Goal: Transaction & Acquisition: Purchase product/service

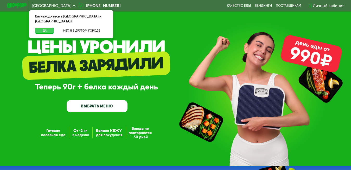
click at [46, 28] on button "Да" at bounding box center [44, 31] width 19 height 6
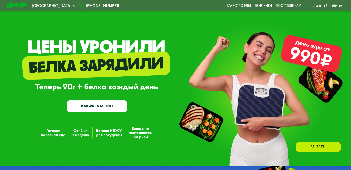
scroll to position [78, 0]
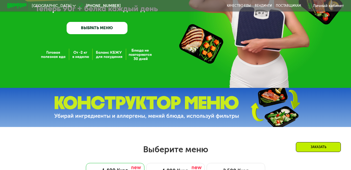
click at [80, 29] on link "ВЫБРАТЬ МЕНЮ" at bounding box center [97, 28] width 61 height 12
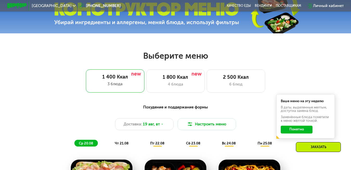
scroll to position [213, 0]
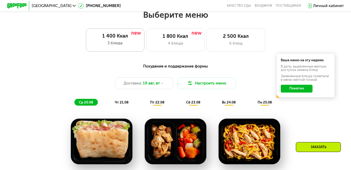
click at [119, 44] on div "3 блюда" at bounding box center [115, 43] width 49 height 6
click at [291, 90] on button "Понятно" at bounding box center [297, 89] width 32 height 8
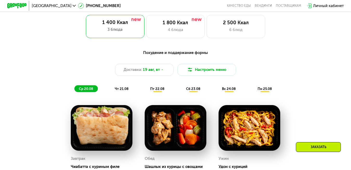
scroll to position [239, 0]
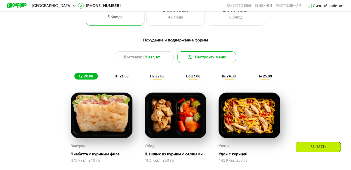
click at [205, 60] on button "Настроить меню" at bounding box center [207, 57] width 59 height 12
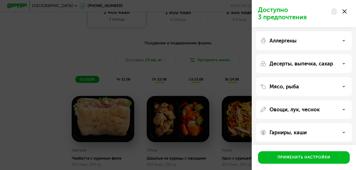
drag, startPoint x: 345, startPoint y: 11, endPoint x: 267, endPoint y: 19, distance: 78.0
click at [345, 12] on use at bounding box center [344, 11] width 4 height 4
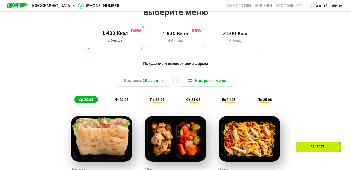
scroll to position [160, 0]
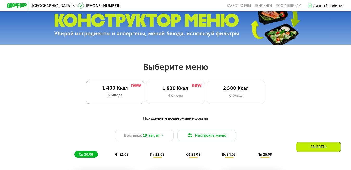
drag, startPoint x: 189, startPoint y: 96, endPoint x: 131, endPoint y: 105, distance: 59.5
click at [189, 96] on div "4 блюда" at bounding box center [176, 95] width 48 height 6
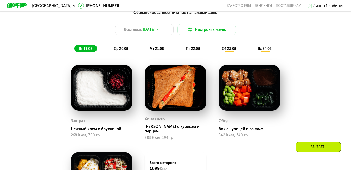
scroll to position [265, 0]
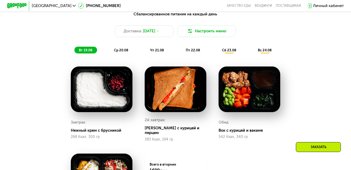
click at [127, 52] on span "ср 20.08" at bounding box center [121, 50] width 14 height 4
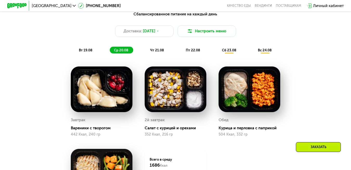
click at [161, 52] on span "чт 21.08" at bounding box center [157, 50] width 14 height 4
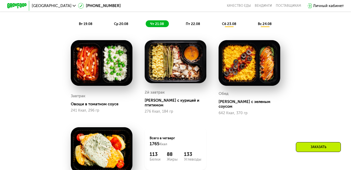
scroll to position [291, 0]
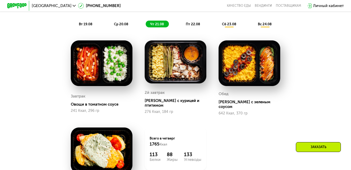
click at [195, 26] on span "пт 22.08" at bounding box center [193, 24] width 14 height 4
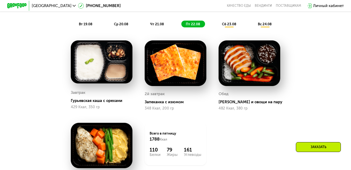
click at [231, 26] on span "сб 23.08" at bounding box center [229, 24] width 14 height 4
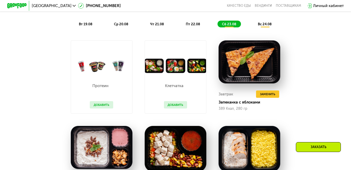
click at [173, 108] on button "Добавить" at bounding box center [175, 104] width 23 height 7
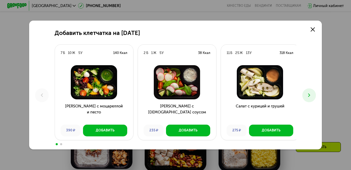
click at [312, 94] on icon at bounding box center [310, 95] width 6 height 6
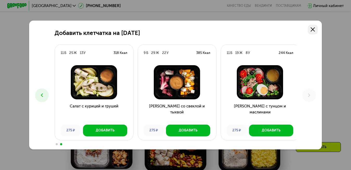
click at [315, 29] on icon at bounding box center [313, 29] width 4 height 4
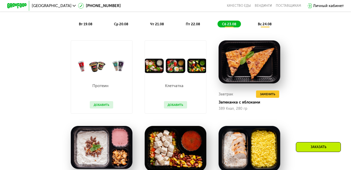
click at [108, 108] on button "Добавить" at bounding box center [101, 104] width 23 height 7
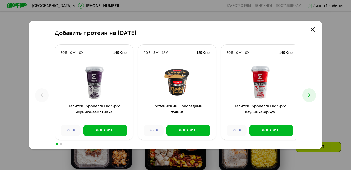
scroll to position [317, 0]
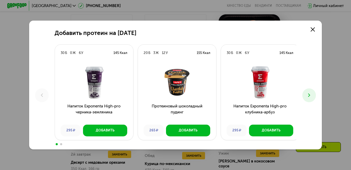
click at [311, 96] on use at bounding box center [309, 95] width 2 height 3
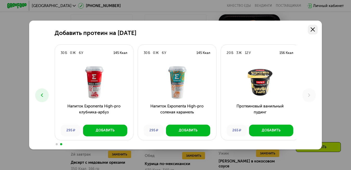
click at [318, 31] on link at bounding box center [313, 30] width 10 height 10
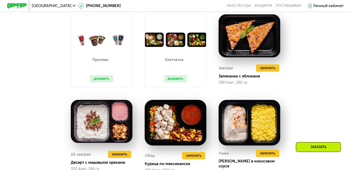
click at [176, 80] on button "Добавить" at bounding box center [175, 78] width 23 height 7
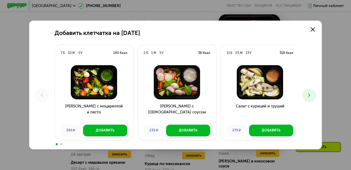
click at [315, 94] on button at bounding box center [310, 95] width 14 height 14
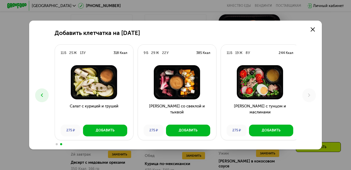
click at [43, 97] on icon at bounding box center [42, 95] width 6 height 6
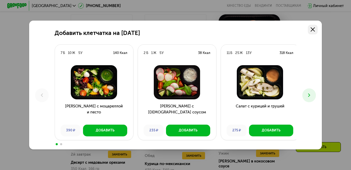
click at [313, 29] on icon at bounding box center [313, 29] width 4 height 4
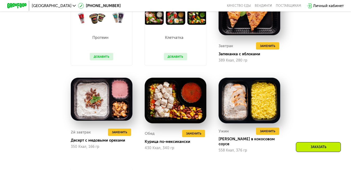
scroll to position [265, 0]
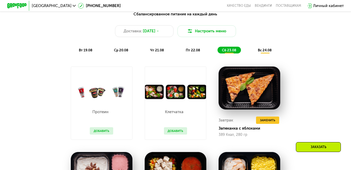
click at [266, 52] on span "вс 24.08" at bounding box center [265, 50] width 14 height 4
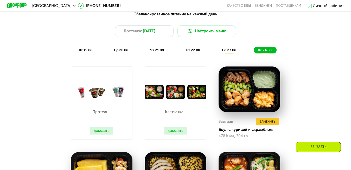
click at [154, 52] on span "чт 21.08" at bounding box center [157, 50] width 14 height 4
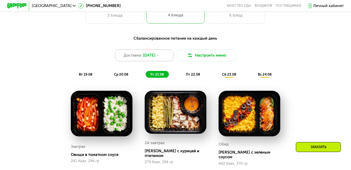
scroll to position [239, 0]
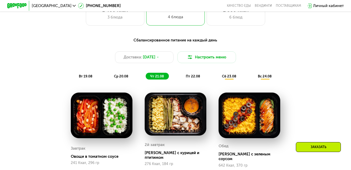
click at [125, 78] on span "ср 20.08" at bounding box center [121, 76] width 14 height 4
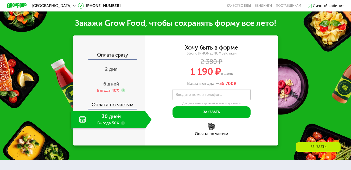
scroll to position [525, 0]
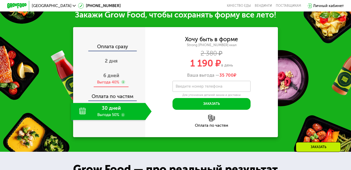
click at [108, 75] on span "6 дней" at bounding box center [111, 75] width 16 height 6
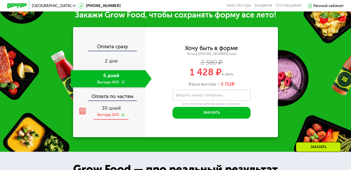
click at [114, 111] on span "30 дней" at bounding box center [111, 108] width 19 height 6
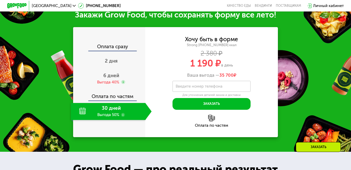
click at [114, 51] on div "Оплата сразу" at bounding box center [110, 47] width 72 height 6
click at [213, 127] on div "Оплата по частям" at bounding box center [211, 125] width 133 height 4
click at [207, 123] on div "Оплата по частям" at bounding box center [211, 121] width 133 height 13
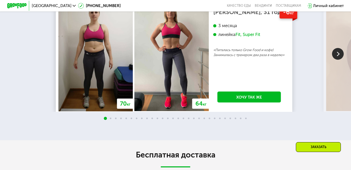
scroll to position [864, 0]
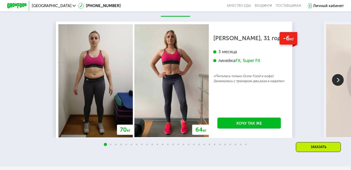
click at [338, 86] on img at bounding box center [338, 80] width 12 height 12
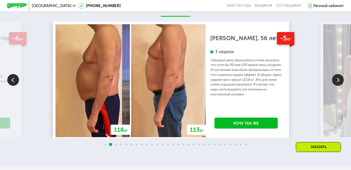
click at [338, 86] on img at bounding box center [338, 80] width 12 height 12
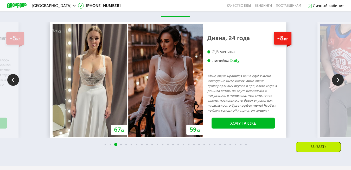
click at [340, 82] on img at bounding box center [338, 80] width 12 height 12
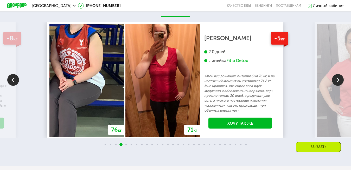
click at [340, 82] on img at bounding box center [338, 80] width 12 height 12
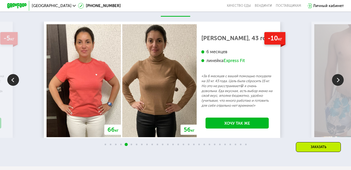
click at [340, 82] on img at bounding box center [338, 80] width 12 height 12
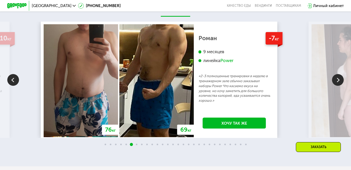
click at [339, 84] on img at bounding box center [338, 80] width 12 height 12
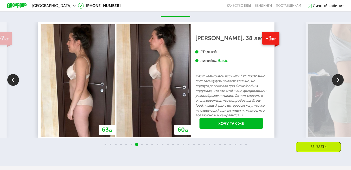
click at [338, 85] on img at bounding box center [338, 80] width 12 height 12
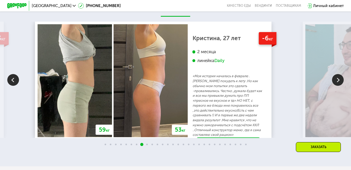
click at [15, 85] on img at bounding box center [13, 80] width 12 height 12
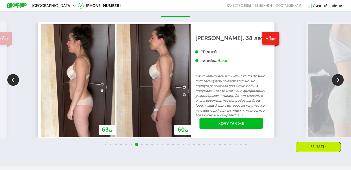
click at [338, 82] on img at bounding box center [338, 80] width 12 height 12
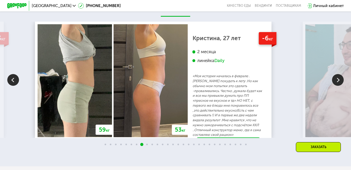
click at [338, 82] on img at bounding box center [338, 80] width 12 height 12
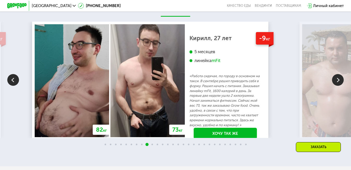
click at [338, 82] on img at bounding box center [338, 80] width 12 height 12
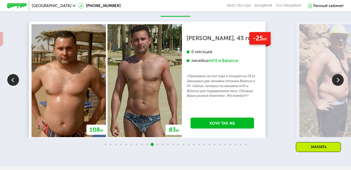
click at [338, 83] on img at bounding box center [338, 80] width 12 height 12
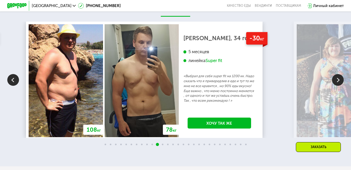
click at [338, 82] on img at bounding box center [338, 80] width 12 height 12
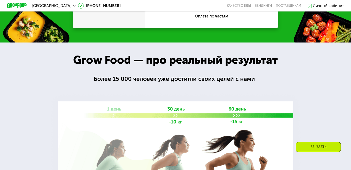
scroll to position [629, 0]
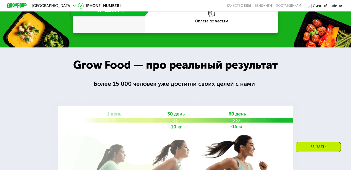
click at [281, 64] on div "Grow Food — про реальный результат" at bounding box center [175, 65] width 221 height 17
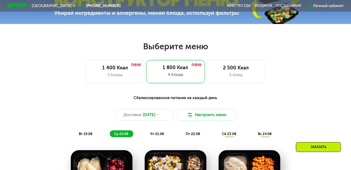
scroll to position [134, 0]
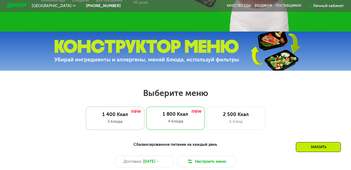
click at [146, 120] on div "1 400 Ккал 3 блюда" at bounding box center [175, 118] width 59 height 23
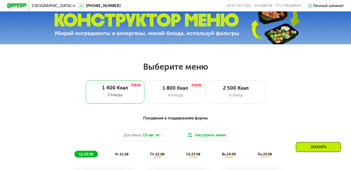
scroll to position [160, 0]
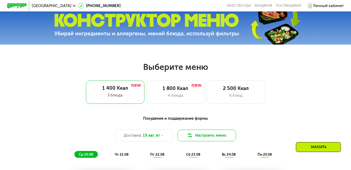
click at [206, 136] on button "Настроить меню" at bounding box center [207, 135] width 59 height 12
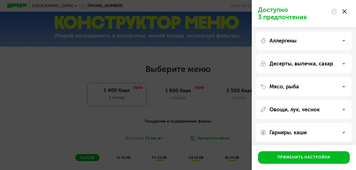
click at [234, 113] on div "Доступно 3 предпочтения Аллергены Десерты, выпечка, сахар Мясо, рыба Овощи, лук…" at bounding box center [178, 85] width 356 height 170
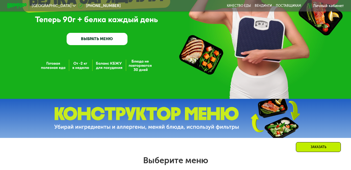
scroll to position [0, 0]
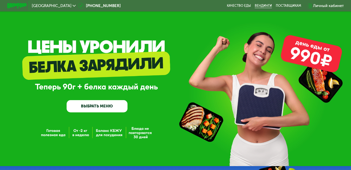
click at [266, 8] on link "Вендинги" at bounding box center [263, 6] width 17 height 4
